Goal: Task Accomplishment & Management: Manage account settings

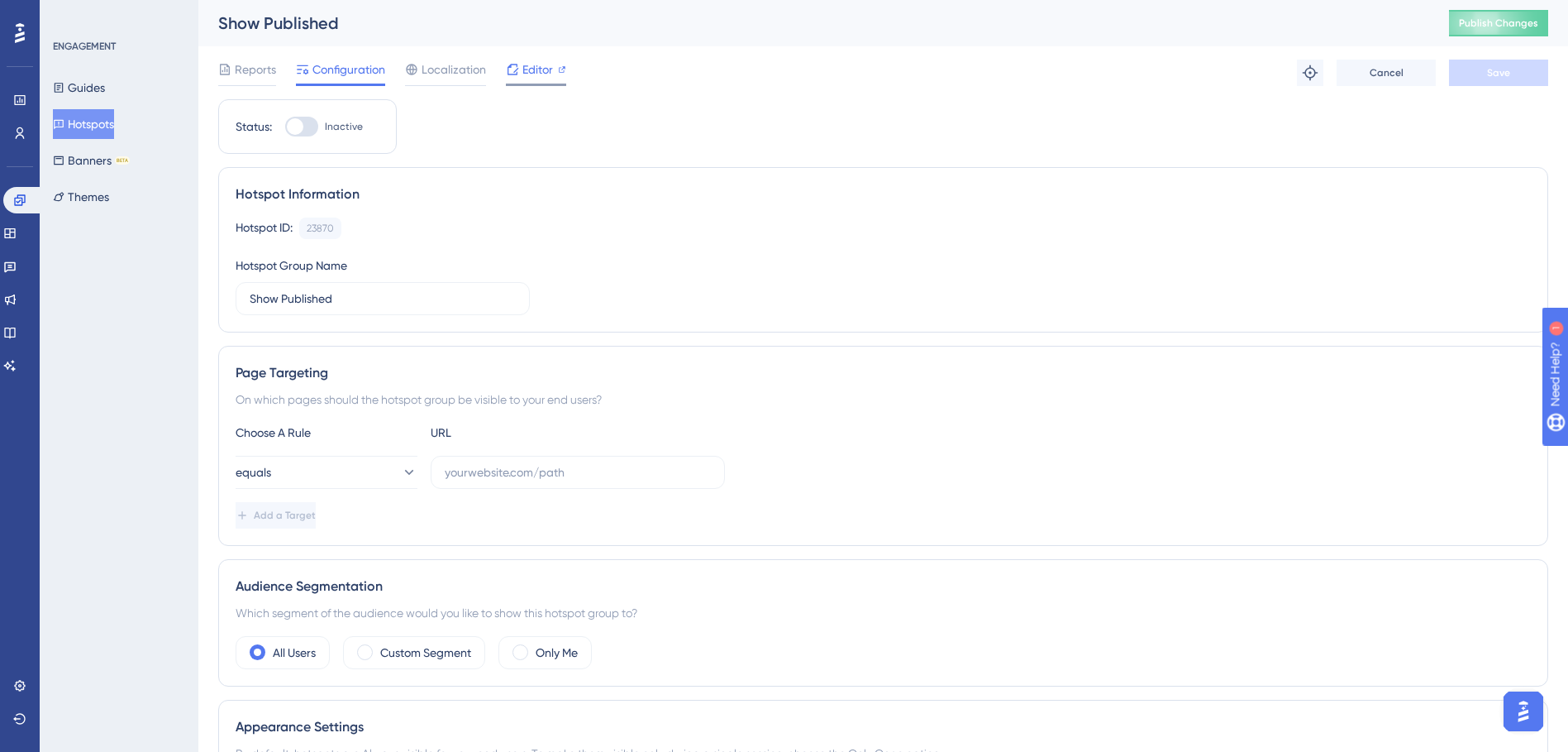
click at [535, 70] on span "Editor" at bounding box center [537, 70] width 31 height 20
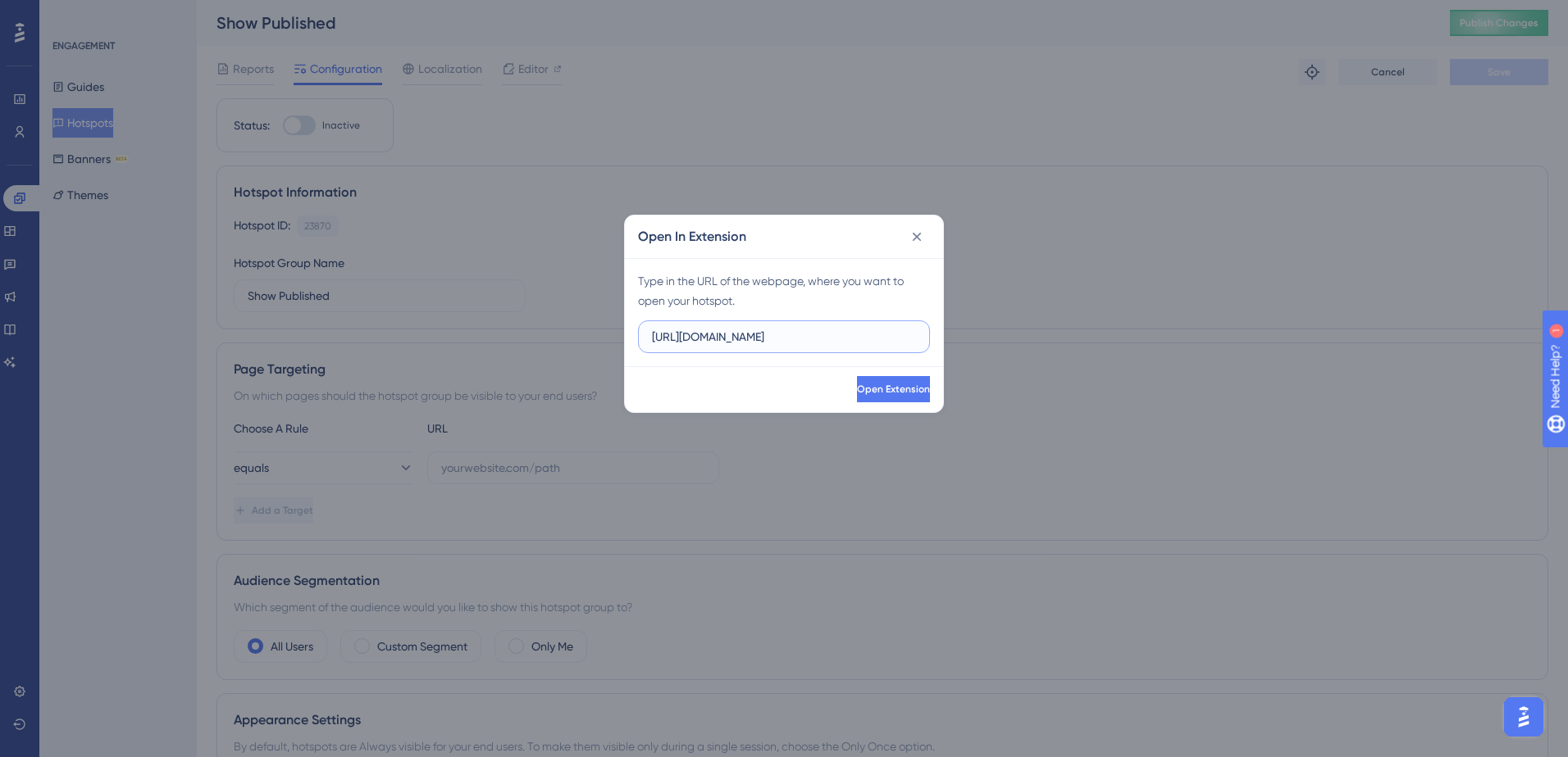
drag, startPoint x: 845, startPoint y: 336, endPoint x: 458, endPoint y: 336, distance: 387.0
click at [458, 336] on div "Open In Extension Type in the URL of the webpage, where you want to open your h…" at bounding box center [784, 378] width 1568 height 757
paste input "/ui/map/editor/sa"
type input "https://geoappdev.okie811.org/ui/map/editor/sa"
click at [856, 399] on button "Open Extension" at bounding box center [891, 389] width 76 height 27
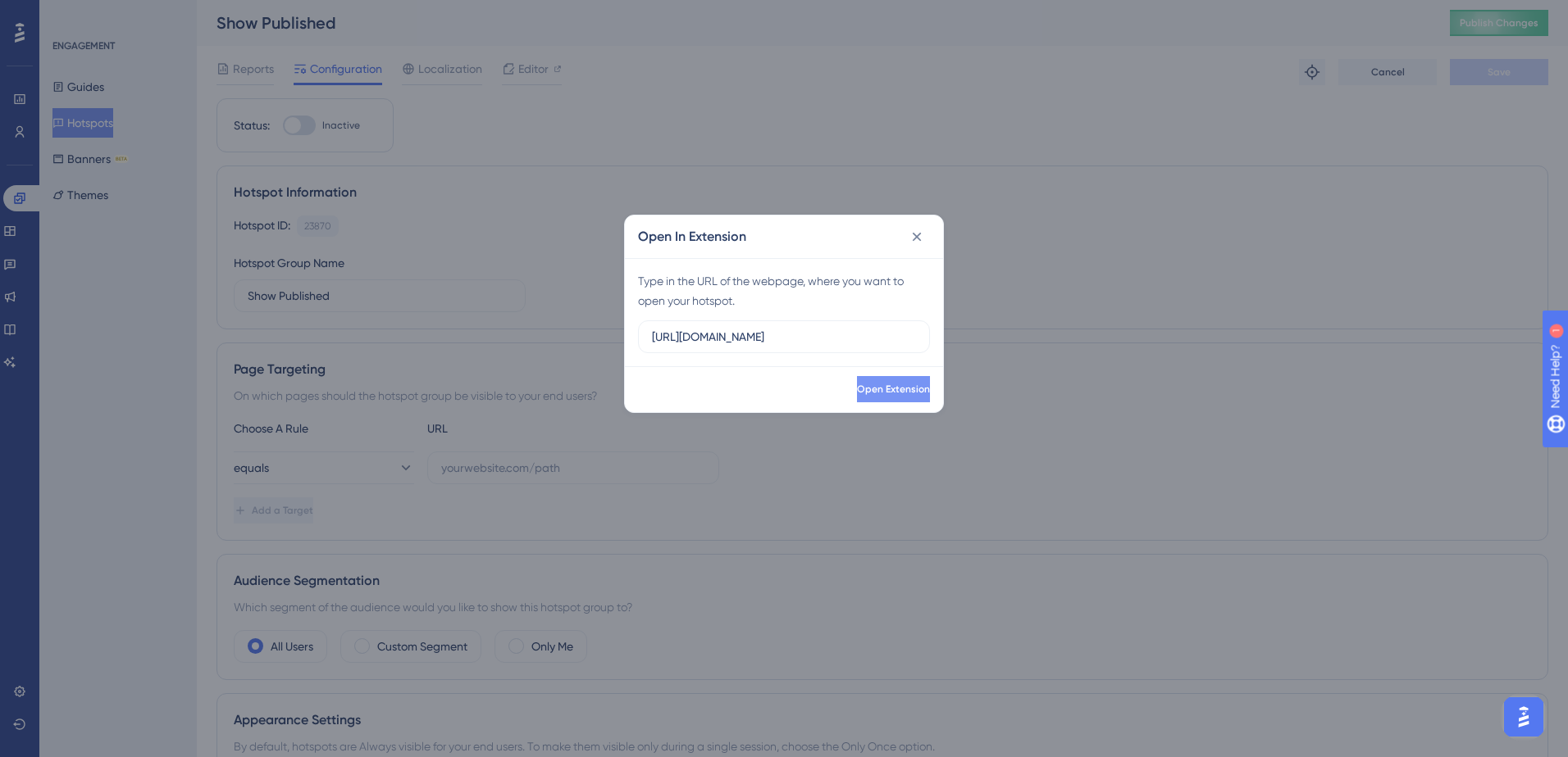
click at [908, 387] on button "Open Extension" at bounding box center [893, 389] width 73 height 27
click at [863, 399] on button "Open Extension" at bounding box center [891, 389] width 76 height 27
click at [917, 242] on icon at bounding box center [916, 236] width 17 height 17
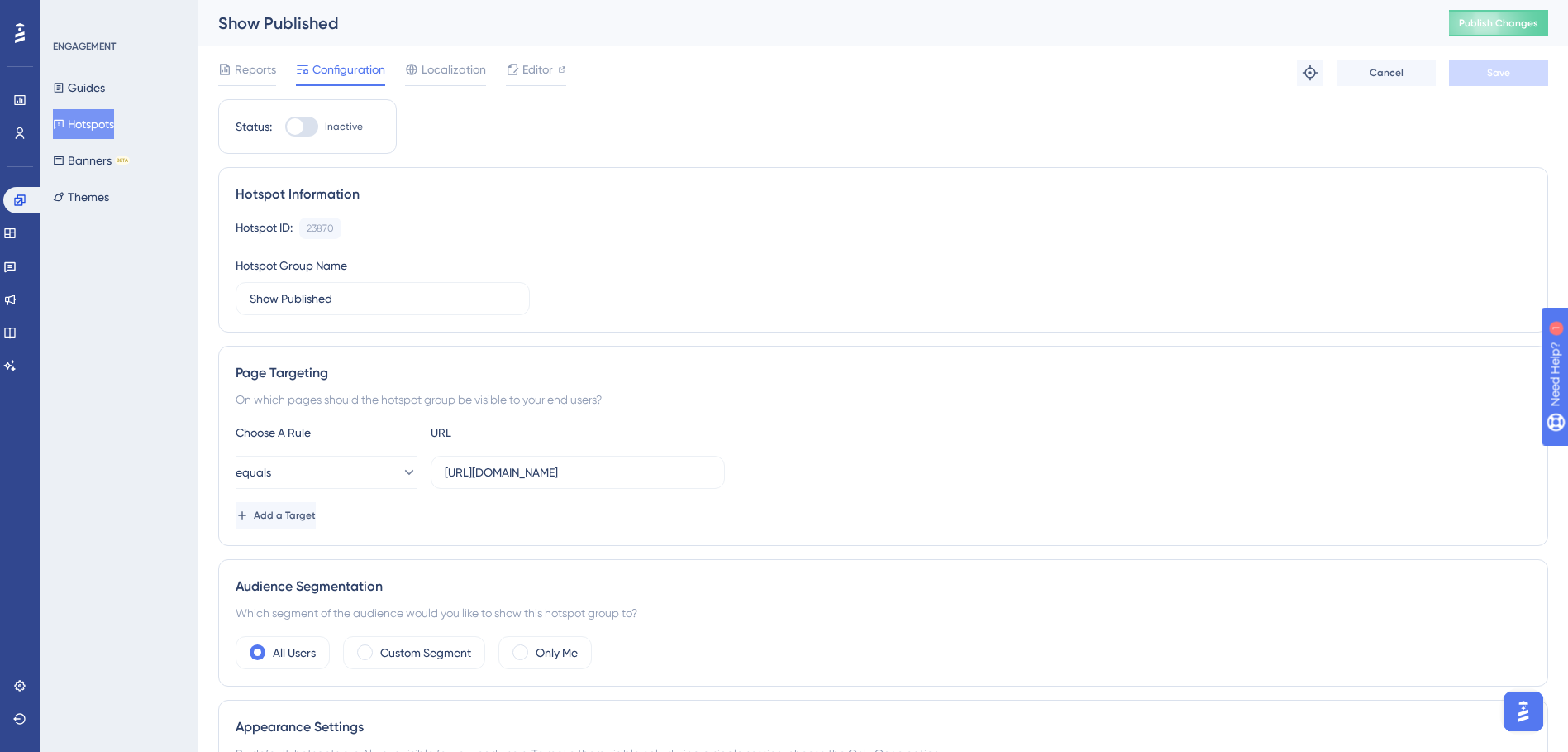
click at [309, 124] on div at bounding box center [301, 126] width 33 height 20
click at [285, 126] on input "Inactive" at bounding box center [284, 126] width 1 height 1
click at [1508, 81] on button "Save" at bounding box center [1498, 73] width 99 height 27
click at [1534, 29] on span "Publish Changes" at bounding box center [1498, 23] width 79 height 13
click at [311, 132] on div at bounding box center [308, 126] width 17 height 17
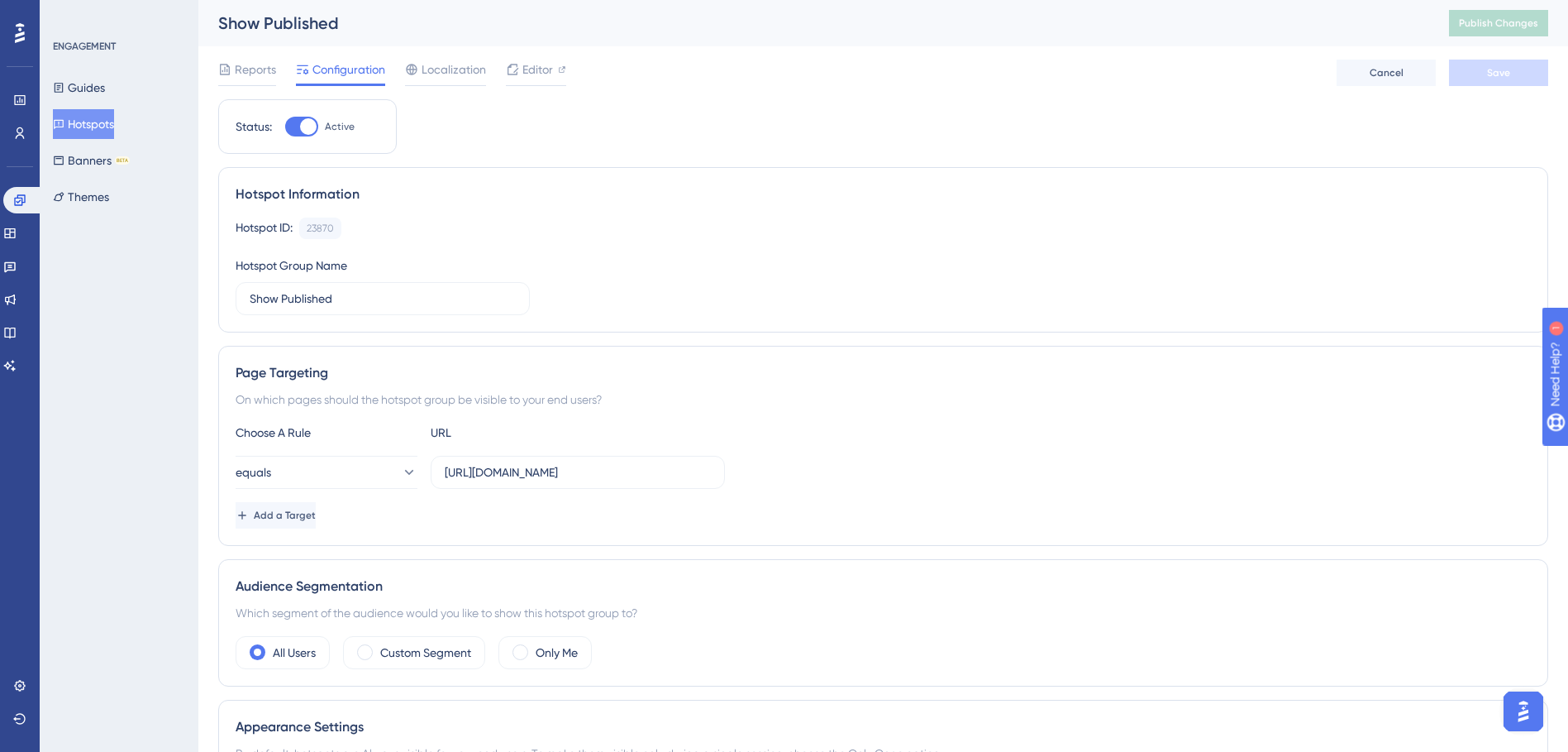
click at [285, 127] on input "Active" at bounding box center [284, 126] width 1 height 1
checkbox input "false"
click at [1512, 75] on button "Save" at bounding box center [1498, 73] width 99 height 27
click at [80, 114] on button "Hotspots" at bounding box center [83, 124] width 62 height 30
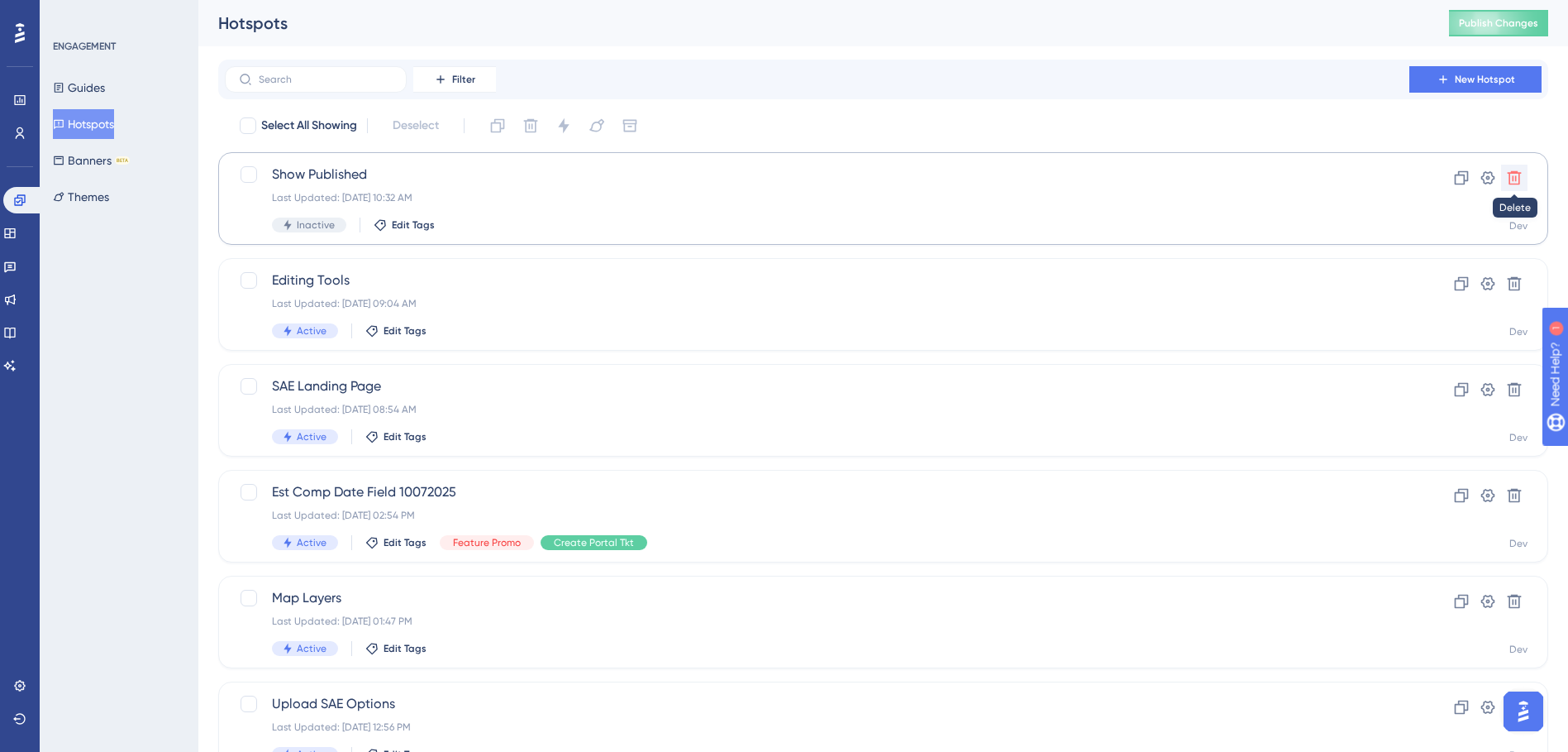
click at [1515, 178] on icon at bounding box center [1515, 178] width 14 height 14
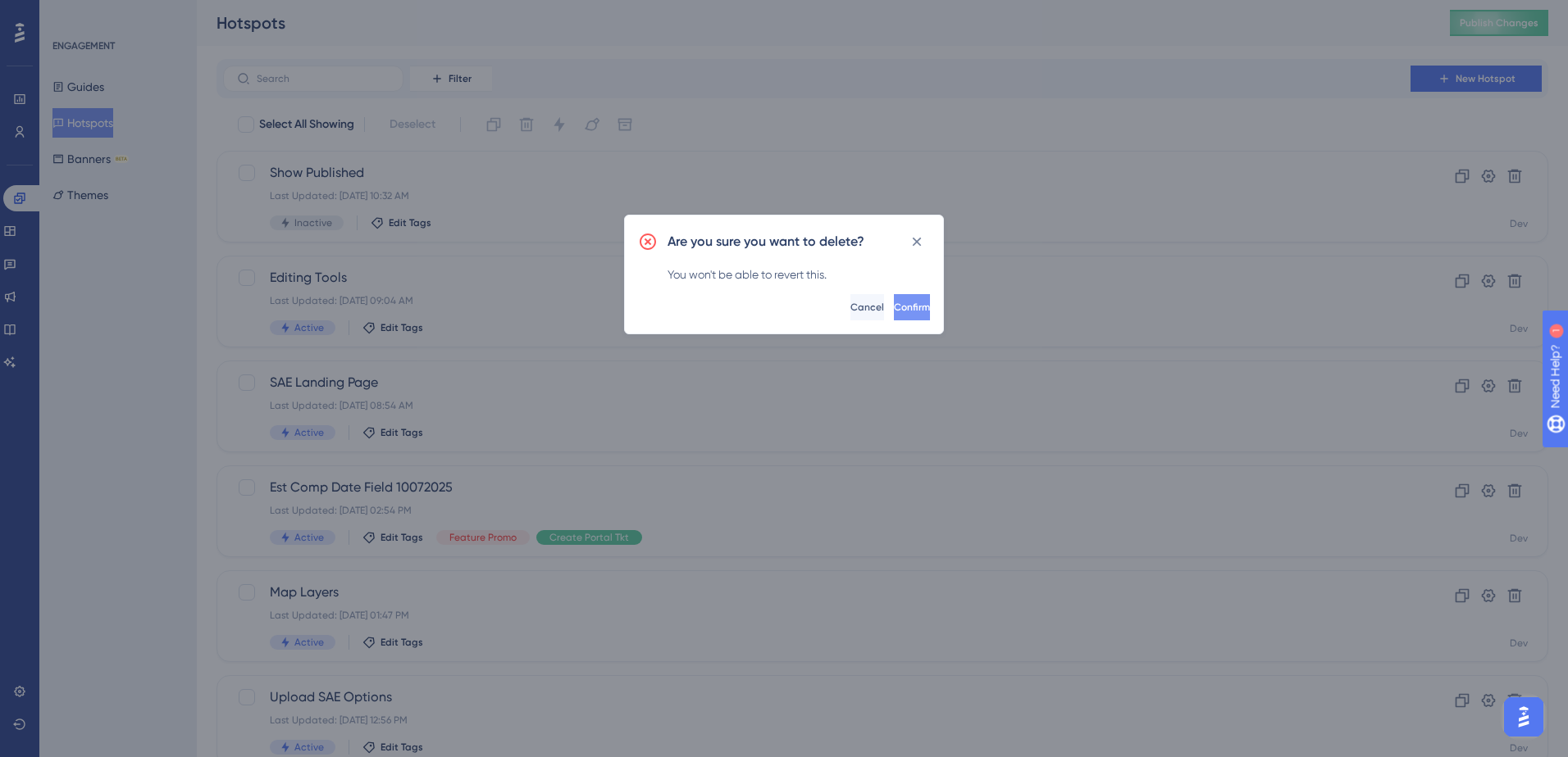
click at [894, 307] on span "Confirm" at bounding box center [912, 307] width 36 height 13
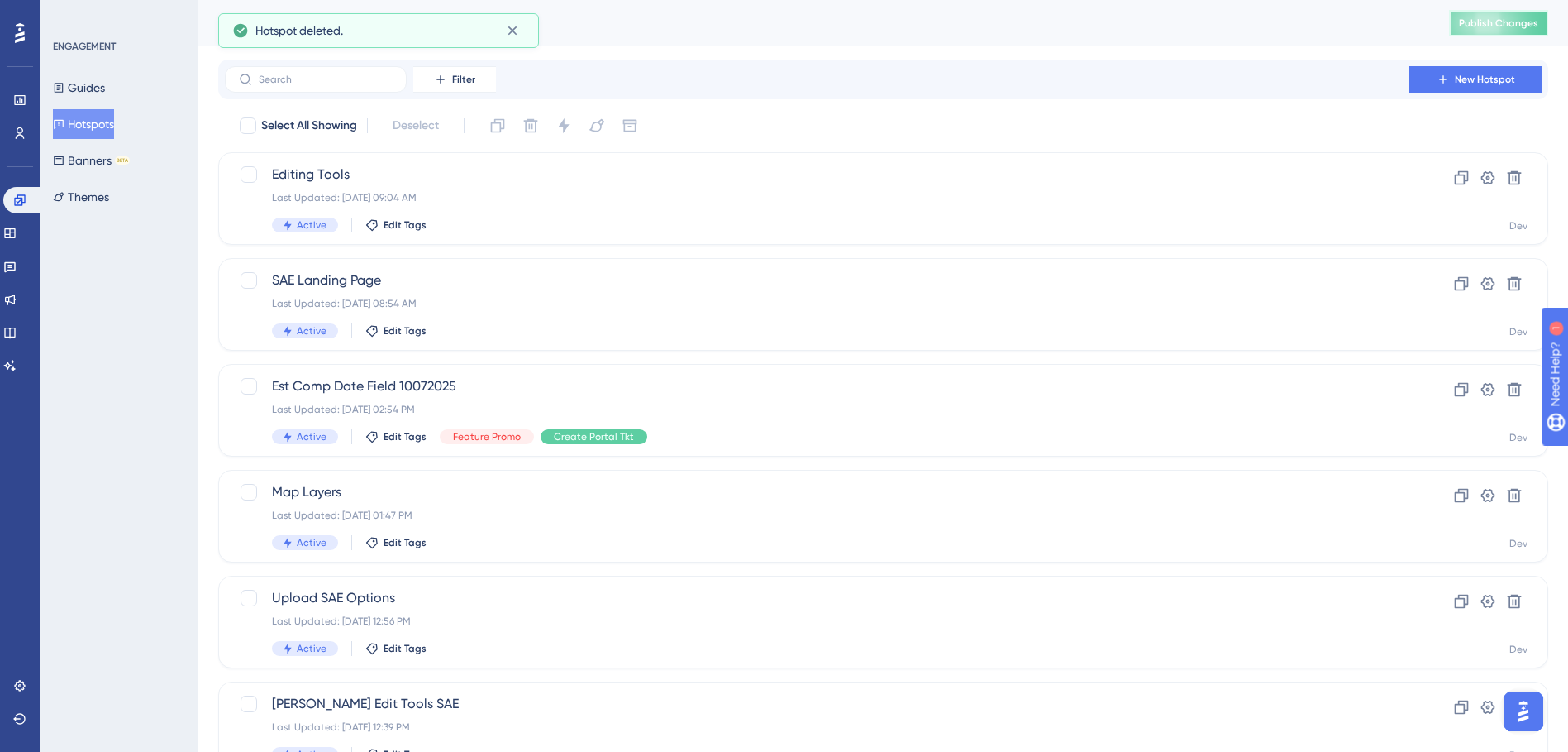
click at [1499, 22] on span "Publish Changes" at bounding box center [1498, 23] width 79 height 13
click at [499, 197] on div "Last Updated: Oct 13 2025, 09:04 AM" at bounding box center [817, 197] width 1090 height 13
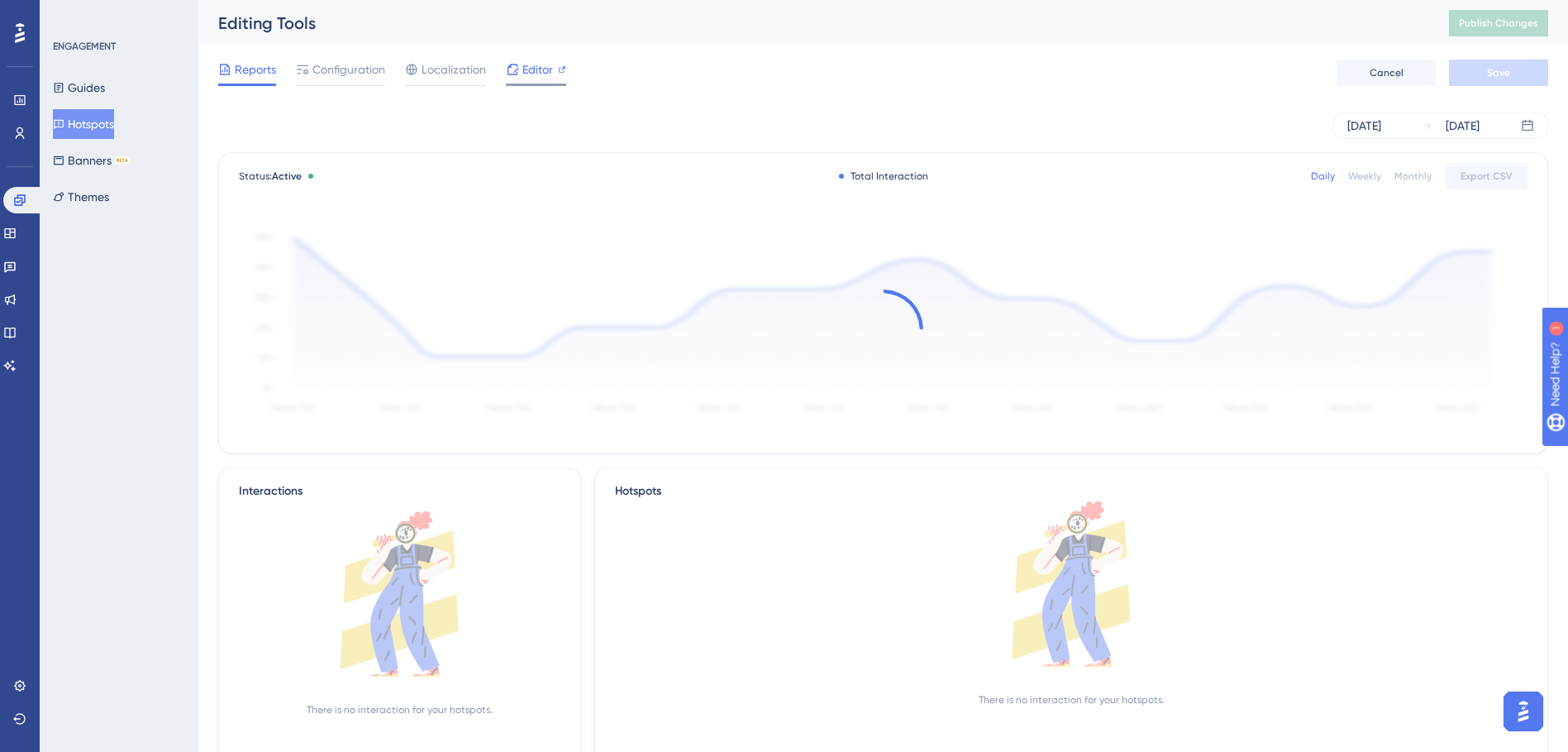
click at [536, 76] on span "Editor" at bounding box center [537, 70] width 31 height 20
click at [1498, 27] on span "Publish Changes" at bounding box center [1498, 23] width 79 height 13
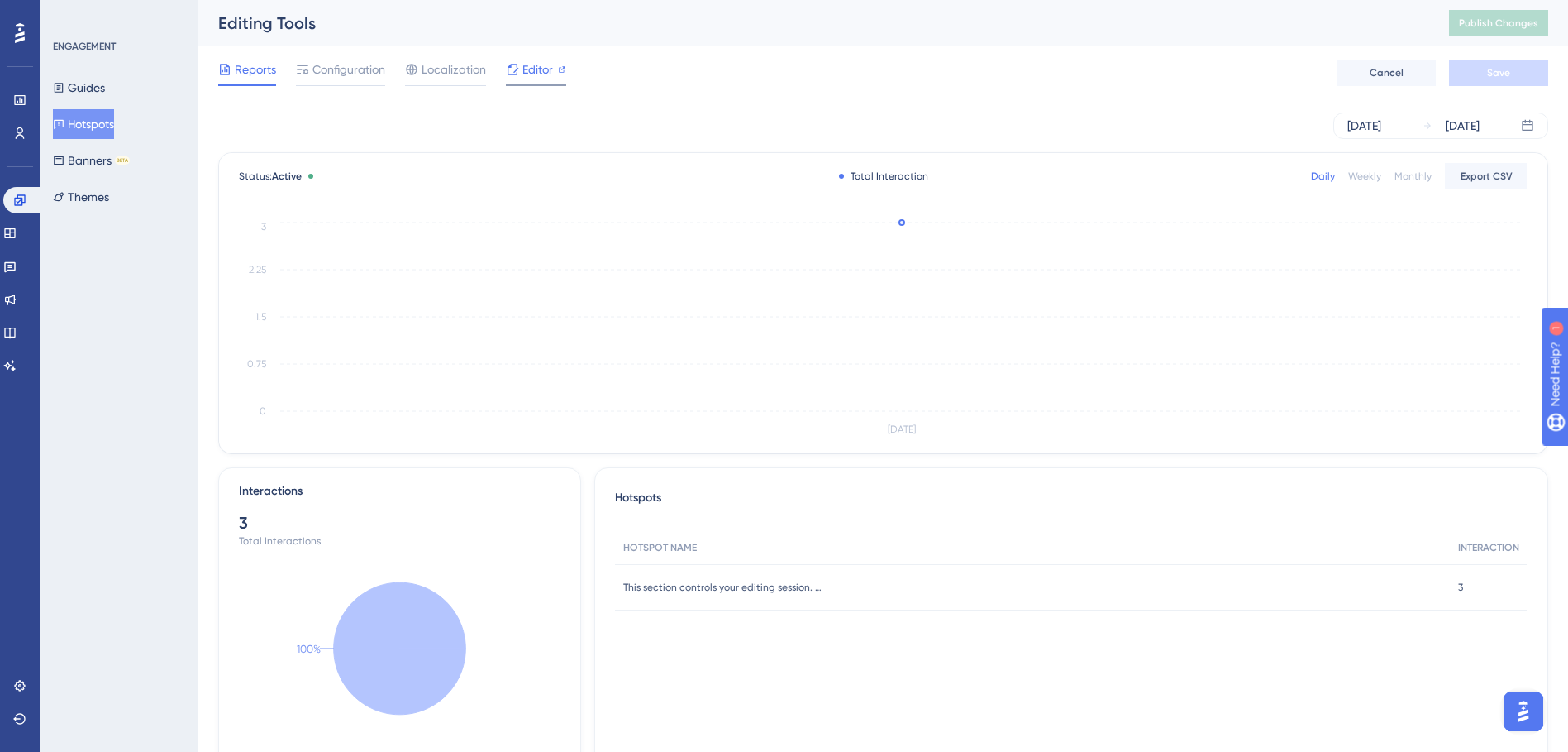
click at [560, 79] on div "Editor" at bounding box center [536, 73] width 61 height 27
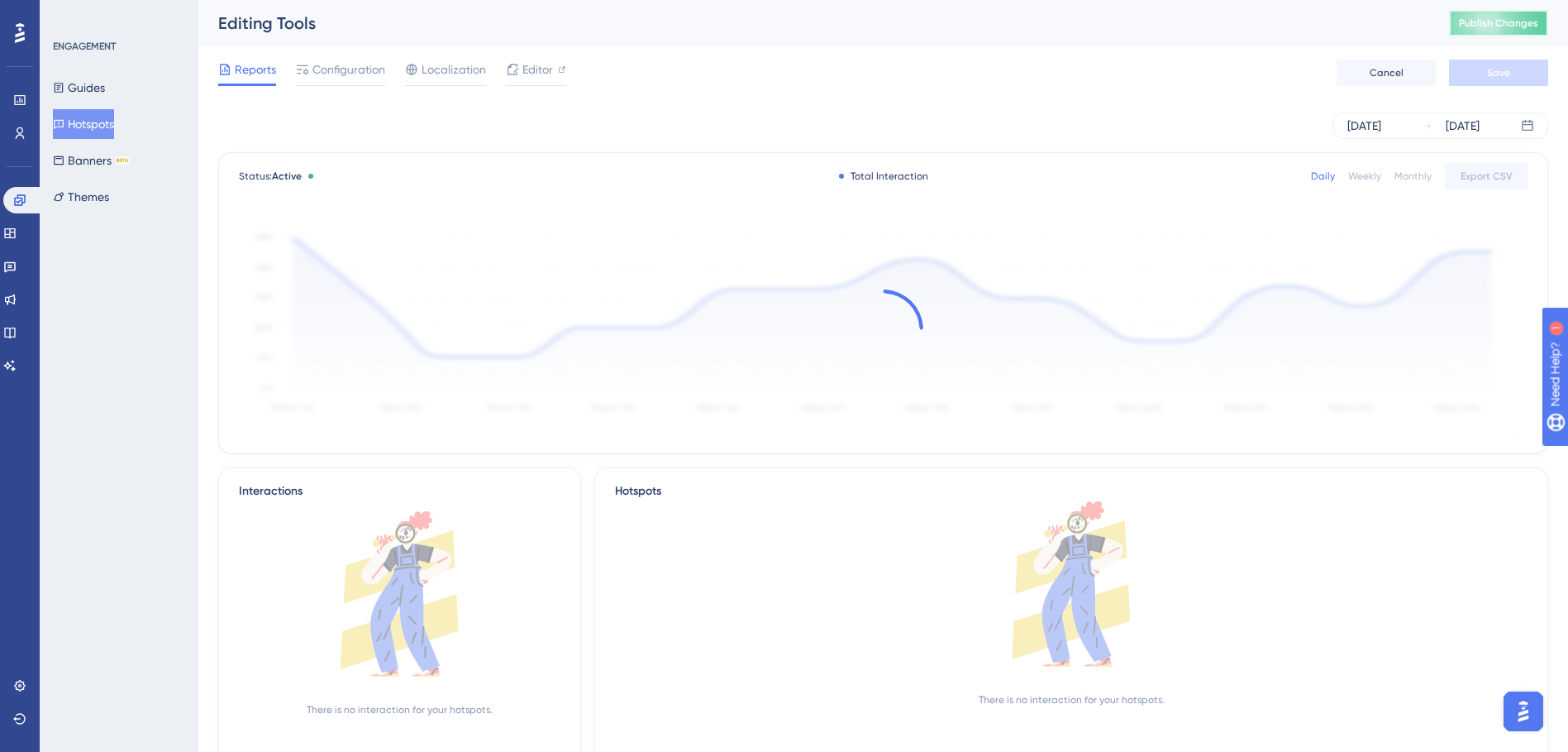
click at [1484, 27] on span "Publish Changes" at bounding box center [1498, 23] width 79 height 13
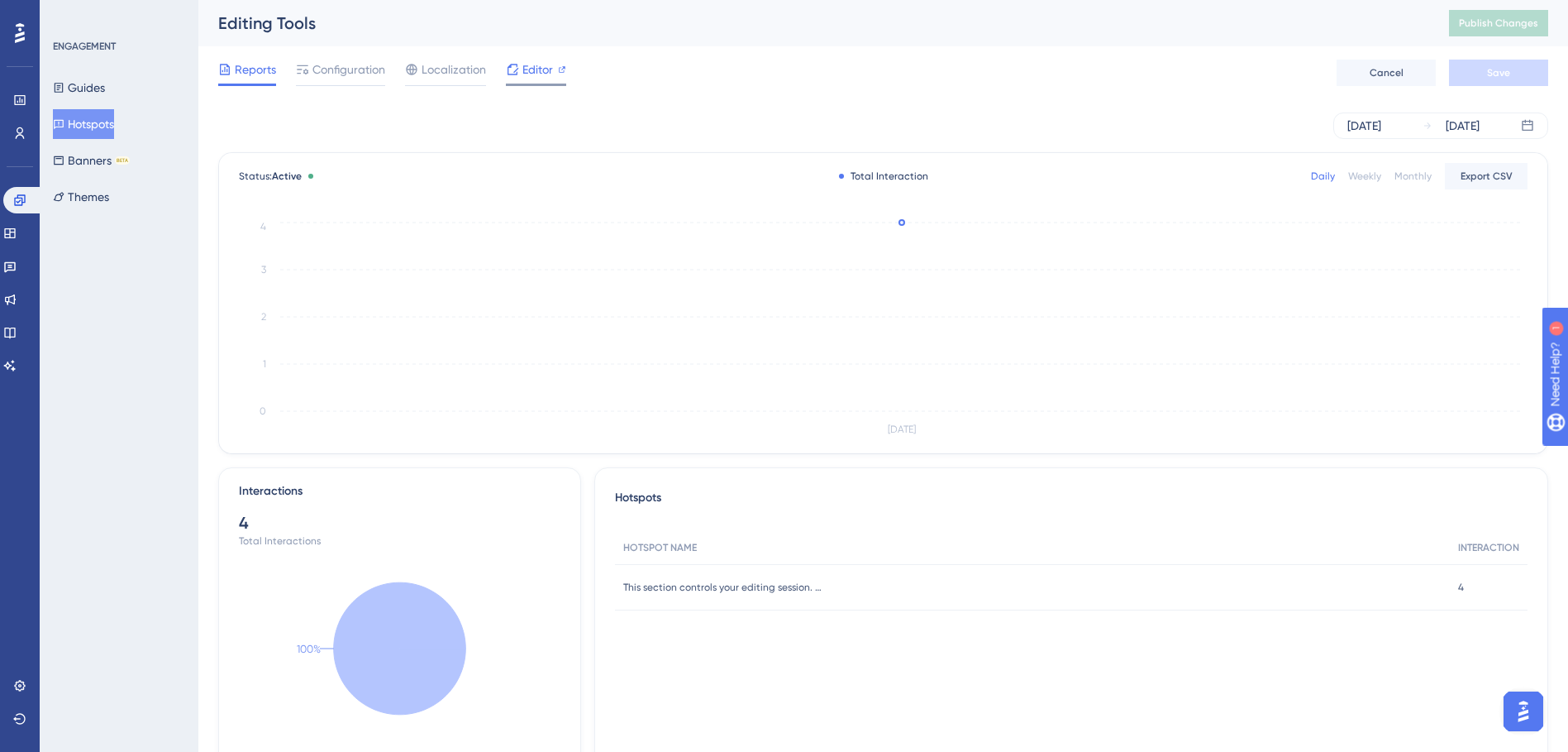
click at [545, 82] on div "Editor" at bounding box center [536, 73] width 61 height 27
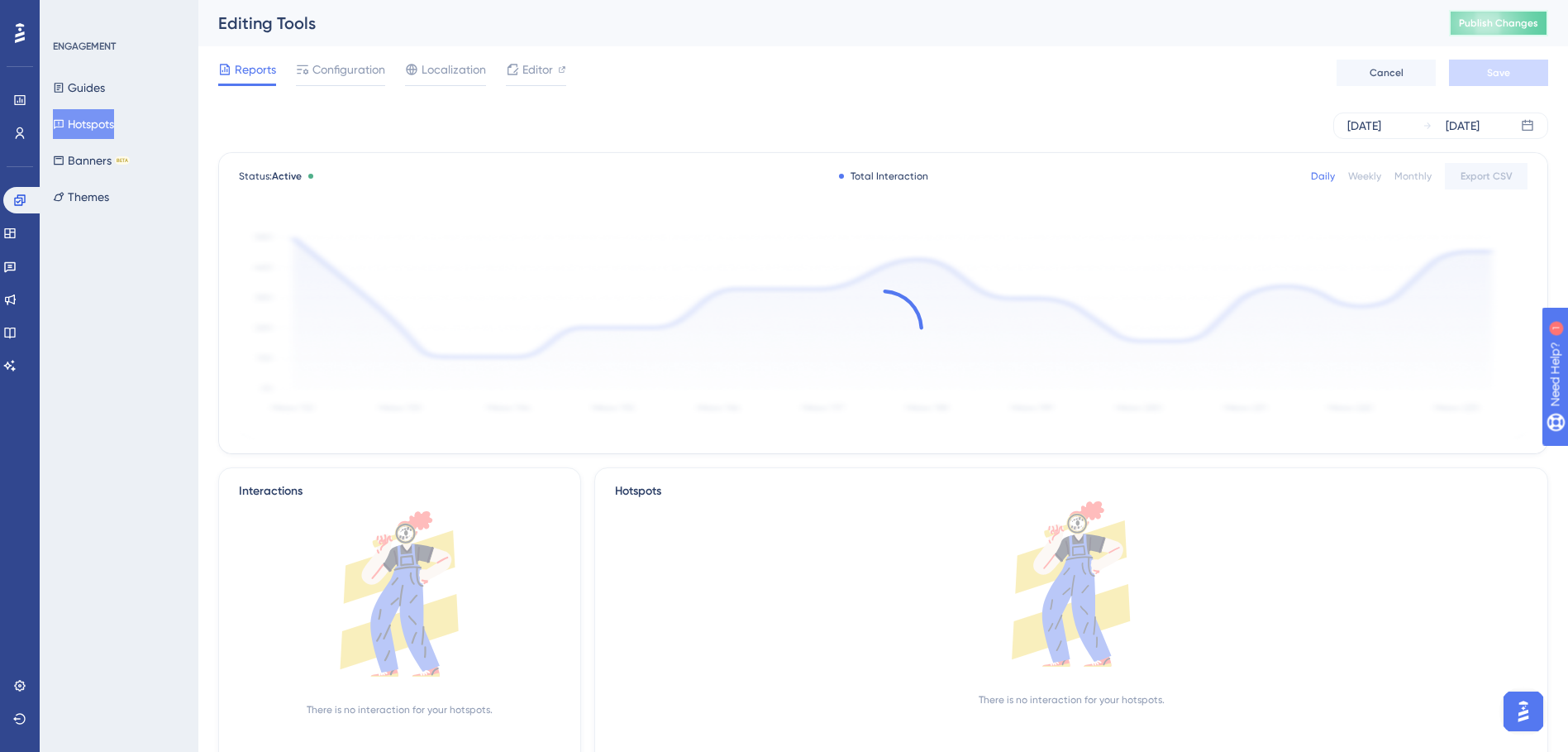
click at [1482, 31] on button "Publish Changes" at bounding box center [1498, 23] width 99 height 27
click at [90, 126] on button "Hotspots" at bounding box center [83, 124] width 62 height 30
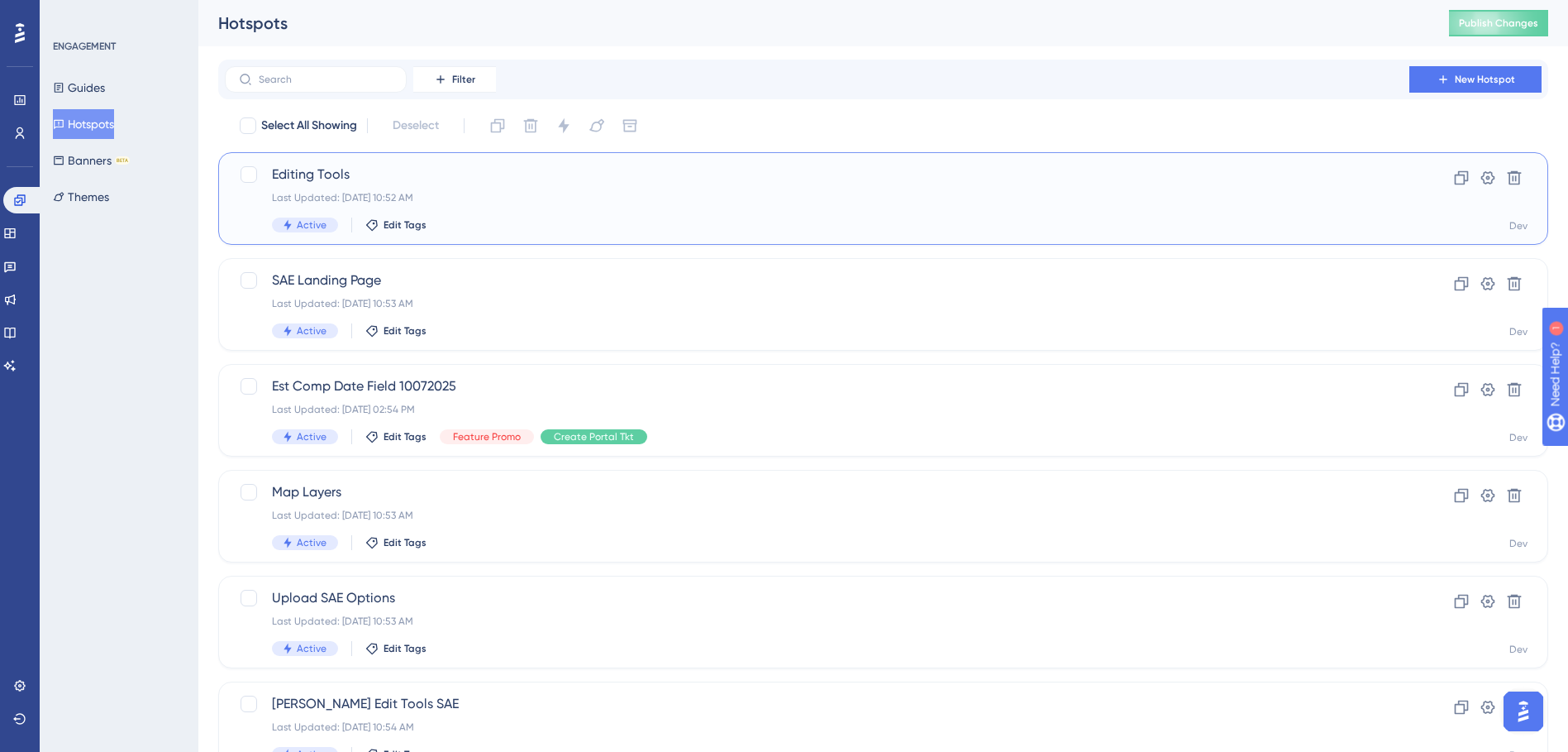
click at [562, 176] on span "Editing Tools" at bounding box center [817, 175] width 1090 height 20
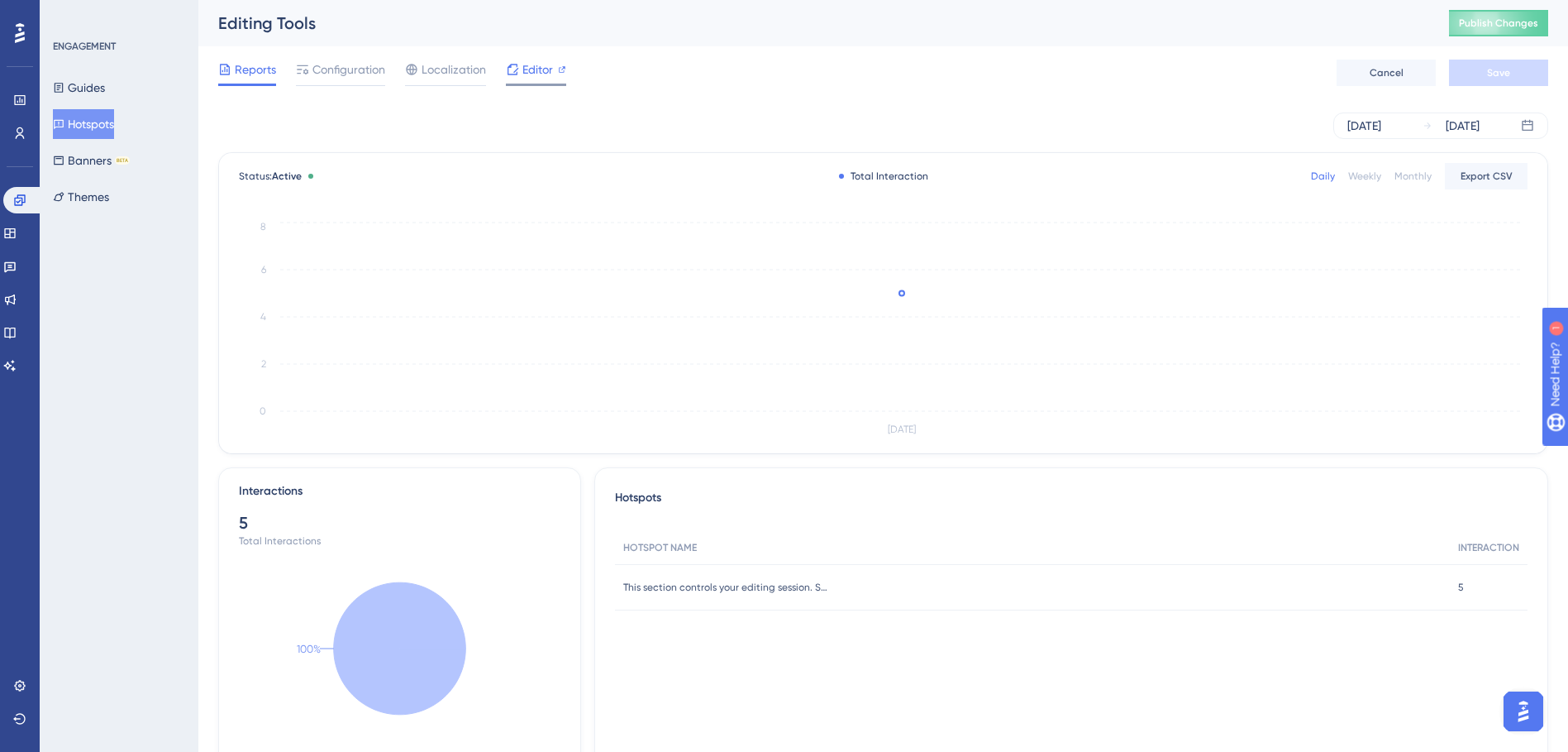
click at [535, 66] on span "Editor" at bounding box center [537, 70] width 31 height 20
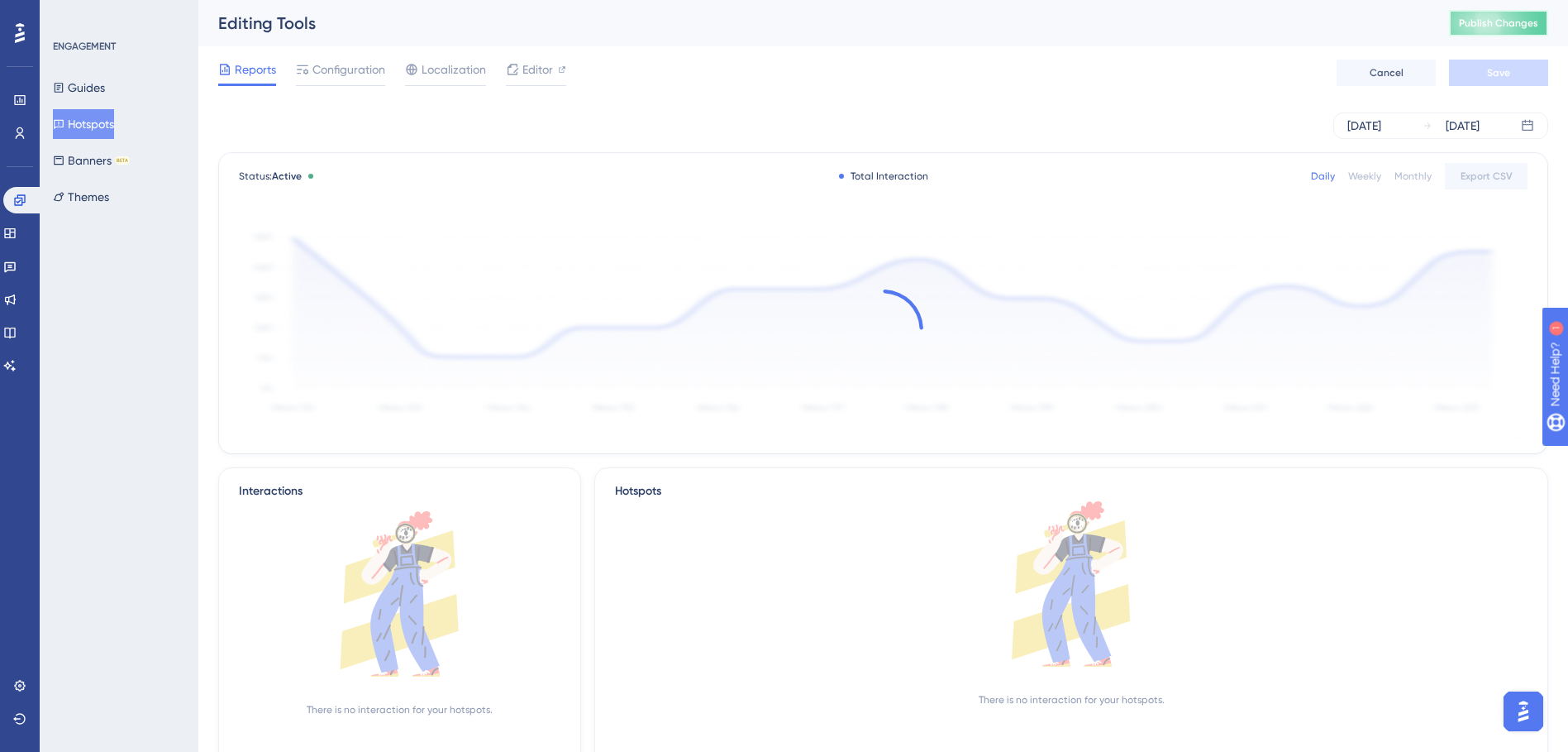
click at [1514, 27] on span "Publish Changes" at bounding box center [1498, 23] width 79 height 13
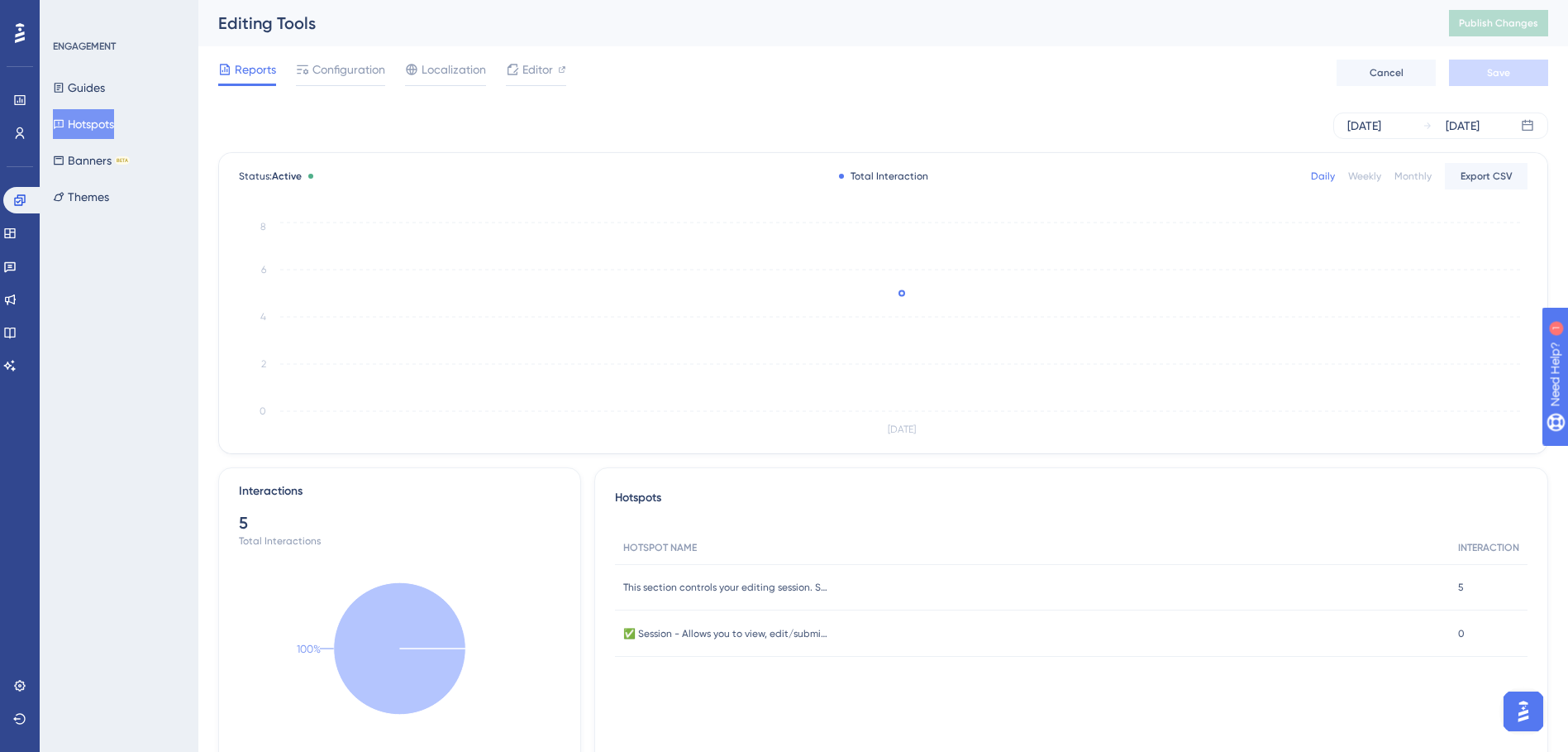
click at [118, 75] on div "Guides Hotspots Banners BETA Themes" at bounding box center [119, 142] width 134 height 139
click at [105, 76] on button "Guides" at bounding box center [78, 87] width 52 height 30
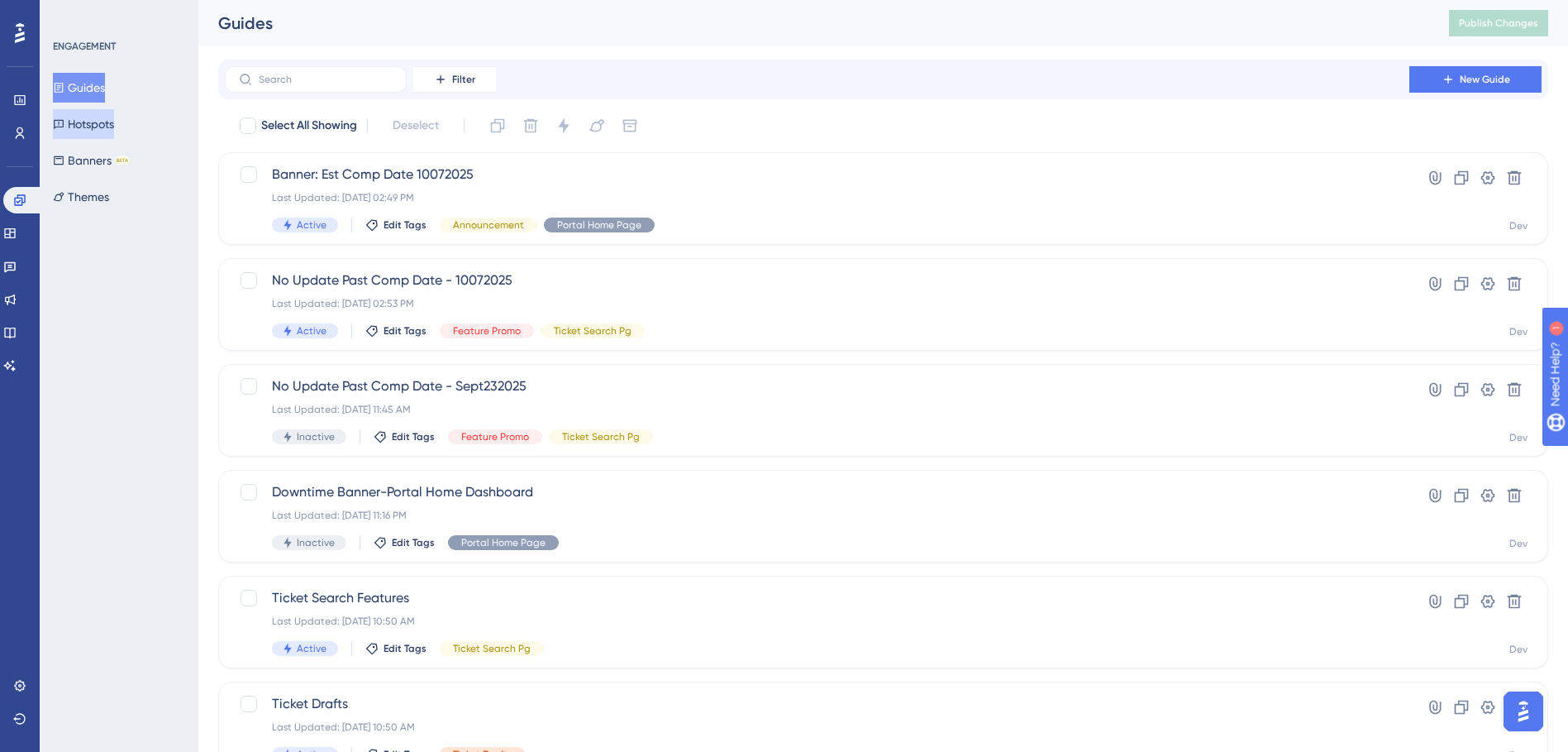
click at [114, 123] on button "Hotspots" at bounding box center [83, 124] width 62 height 30
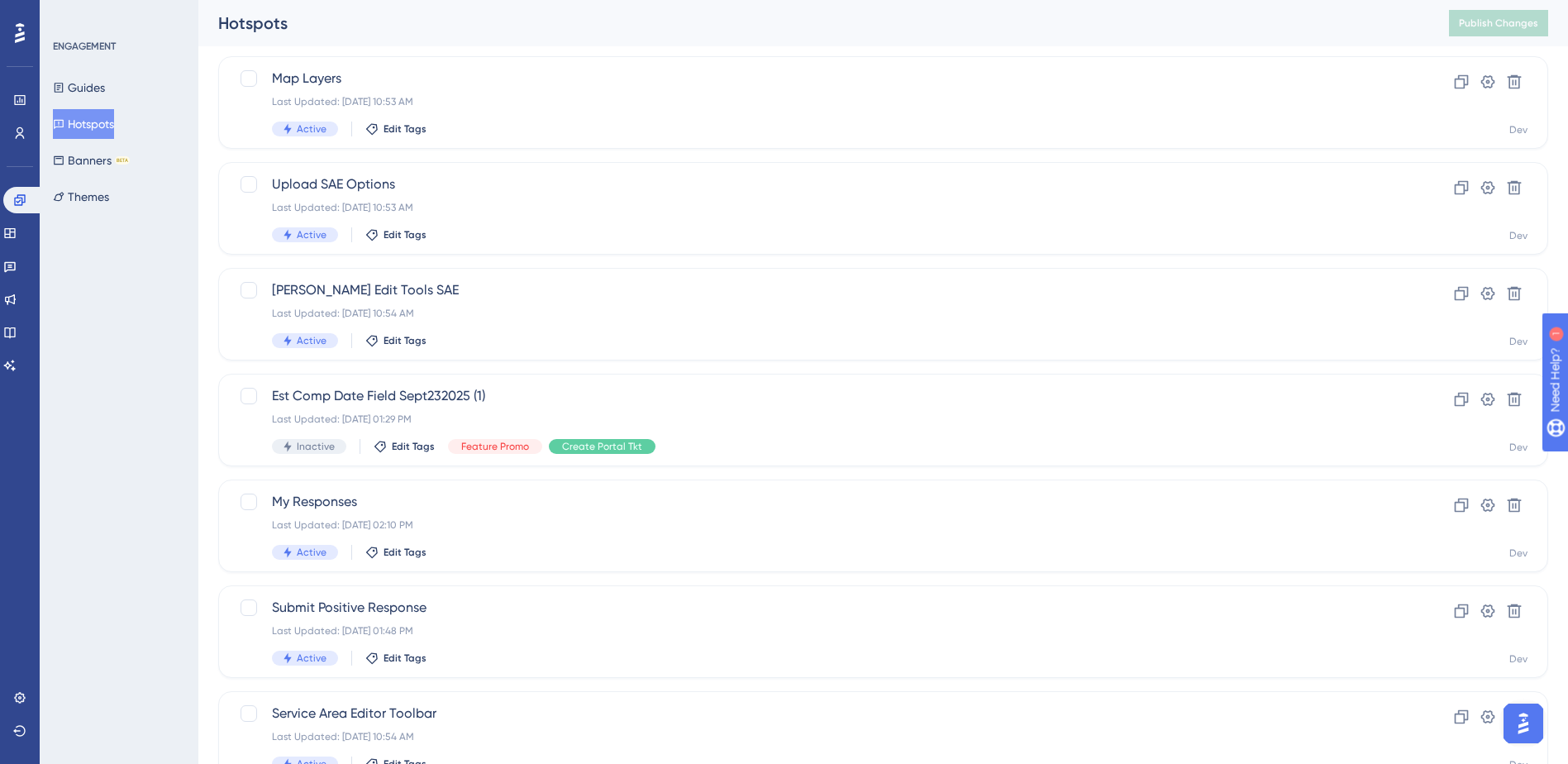
scroll to position [497, 0]
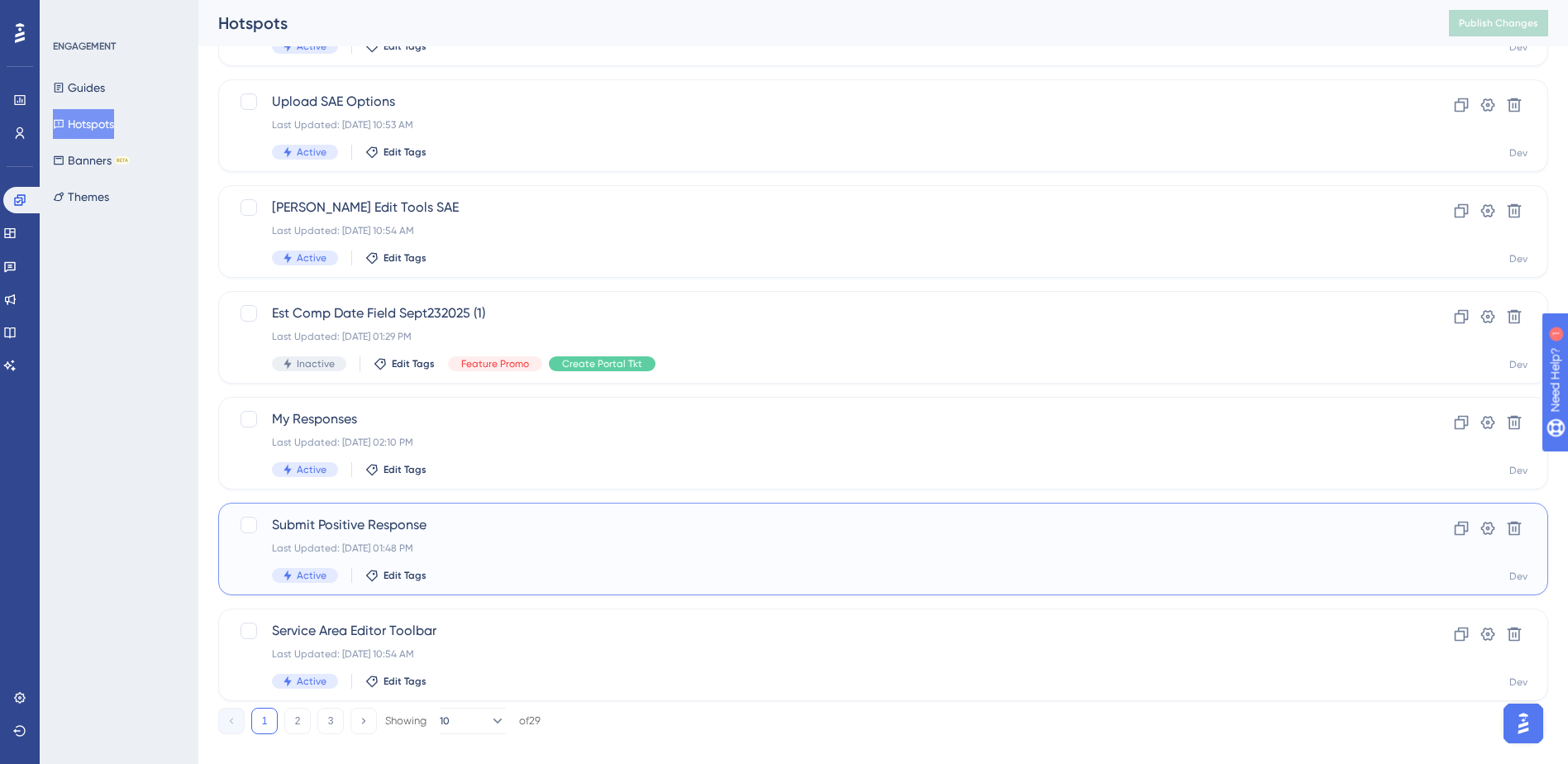
click at [594, 522] on span "Submit Positive Response" at bounding box center [817, 526] width 1090 height 20
